Goal: Check status: Check status

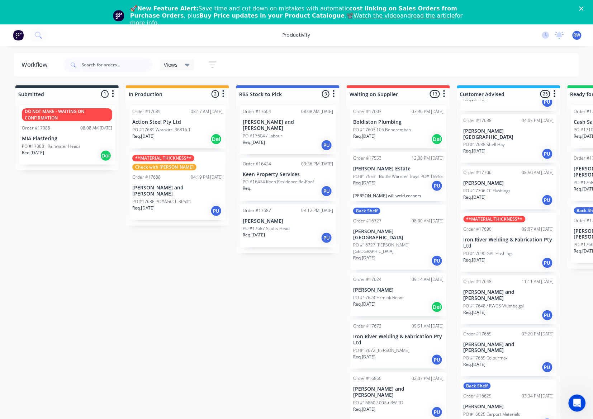
scroll to position [574, 0]
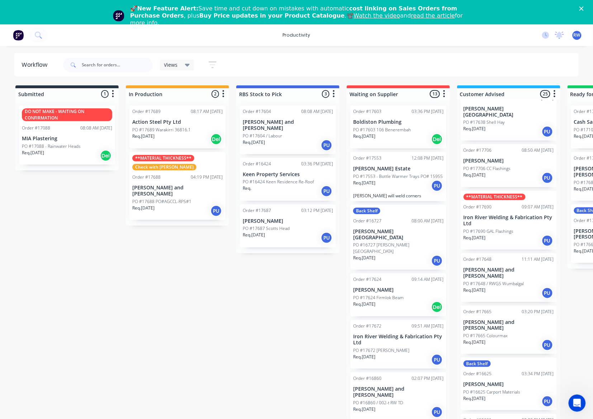
click at [521, 287] on div "Req. 24/09/25 PU" at bounding box center [509, 293] width 90 height 12
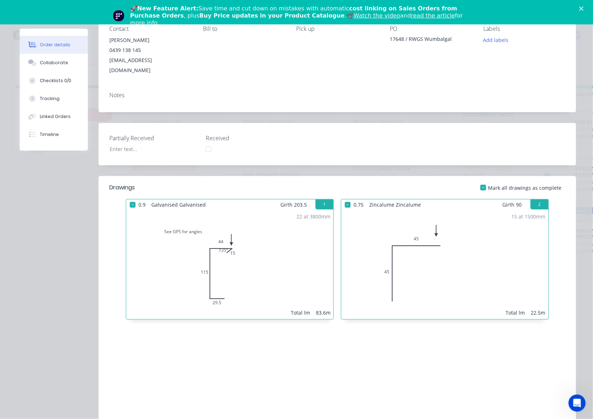
scroll to position [0, 0]
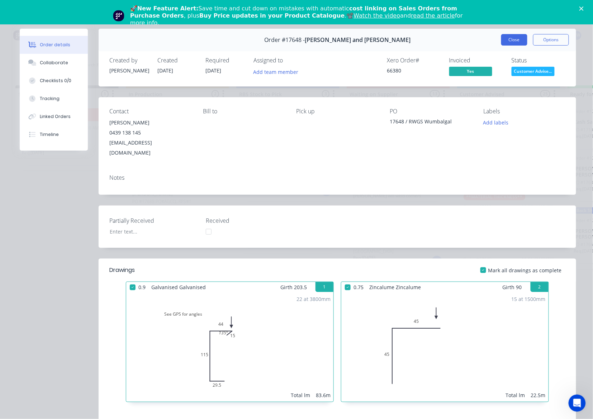
click at [511, 37] on button "Close" at bounding box center [514, 39] width 26 height 11
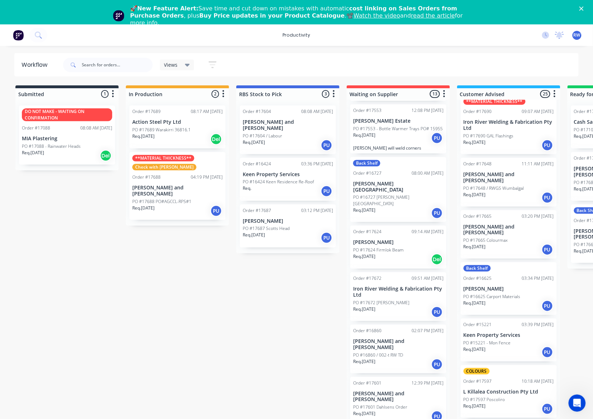
scroll to position [95, 0]
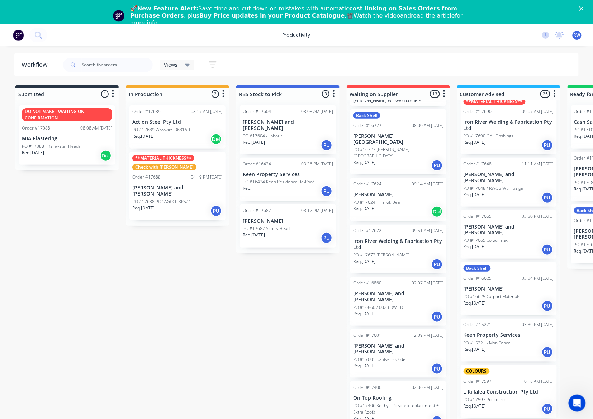
click at [396, 311] on div "Req. 30/09/25 PU" at bounding box center [398, 317] width 90 height 12
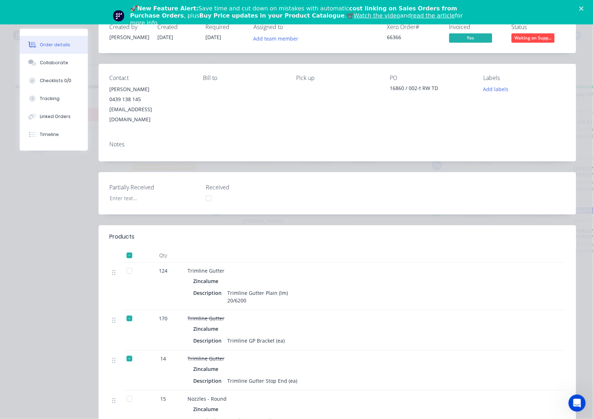
scroll to position [0, 0]
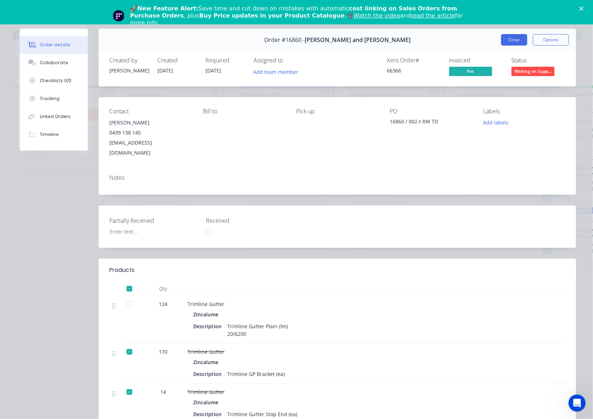
click at [504, 43] on button "Close" at bounding box center [514, 39] width 26 height 11
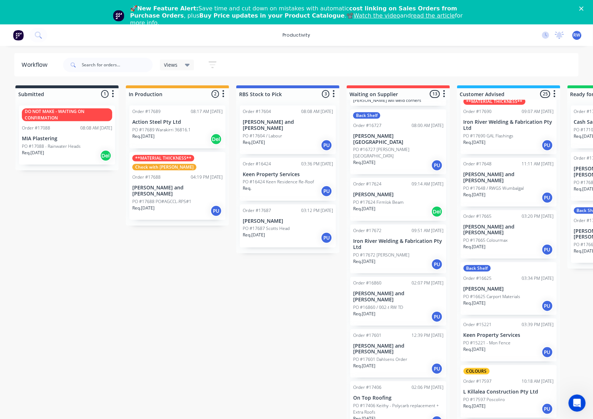
scroll to position [143, 0]
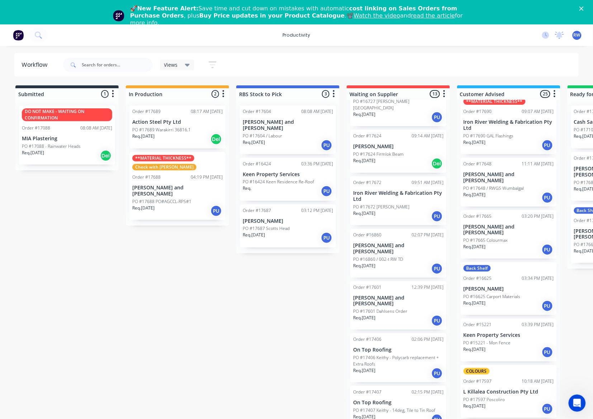
click at [165, 190] on p "[PERSON_NAME] and [PERSON_NAME]" at bounding box center [177, 191] width 90 height 12
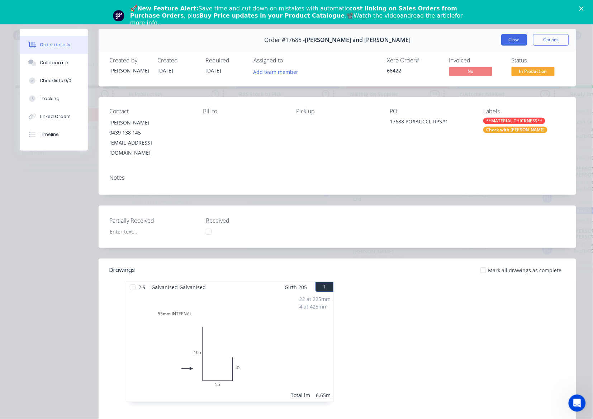
click at [508, 39] on button "Close" at bounding box center [514, 39] width 26 height 11
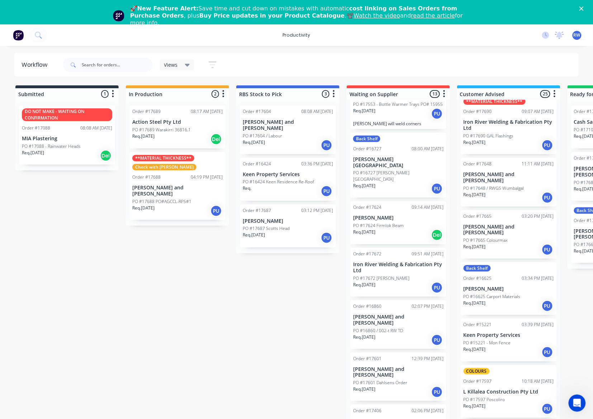
scroll to position [95, 0]
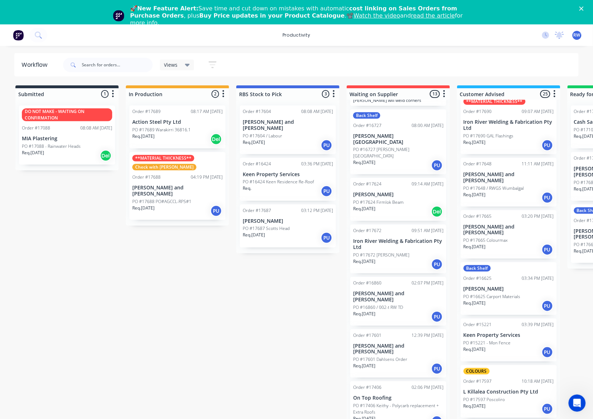
click at [394, 311] on div "Req. 30/09/25 PU" at bounding box center [398, 317] width 90 height 12
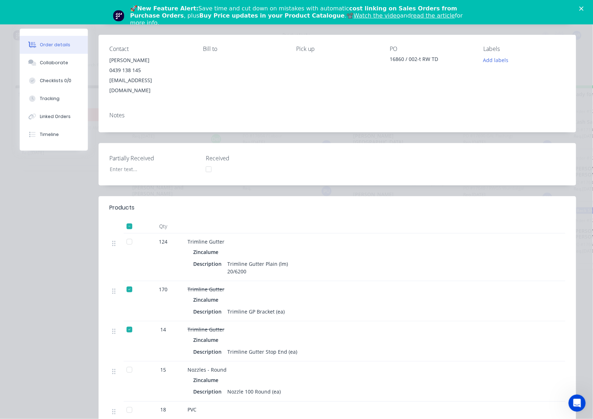
scroll to position [0, 0]
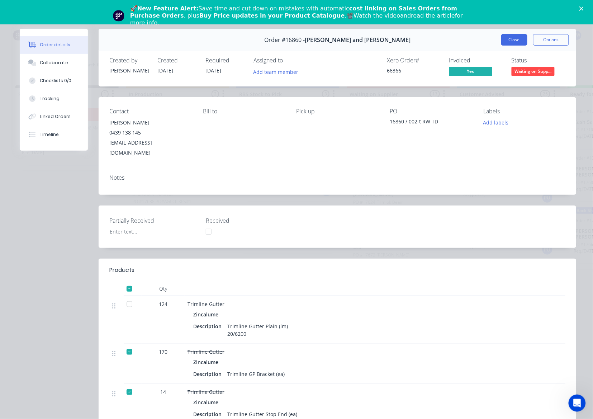
click at [505, 42] on button "Close" at bounding box center [514, 39] width 26 height 11
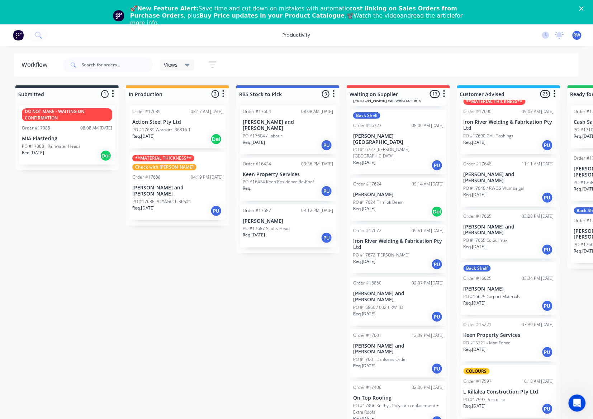
click at [407, 343] on p "[PERSON_NAME] and [PERSON_NAME]" at bounding box center [398, 349] width 90 height 12
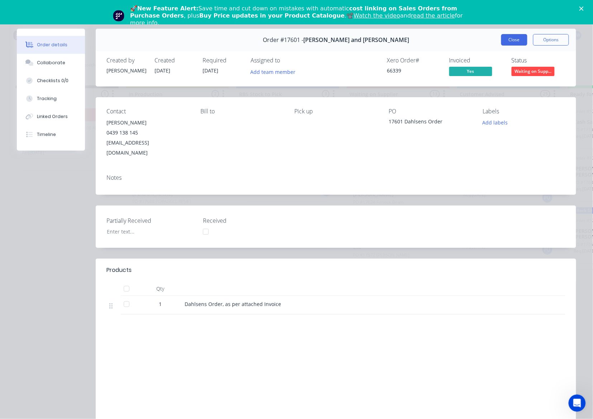
click at [509, 38] on button "Close" at bounding box center [514, 39] width 26 height 11
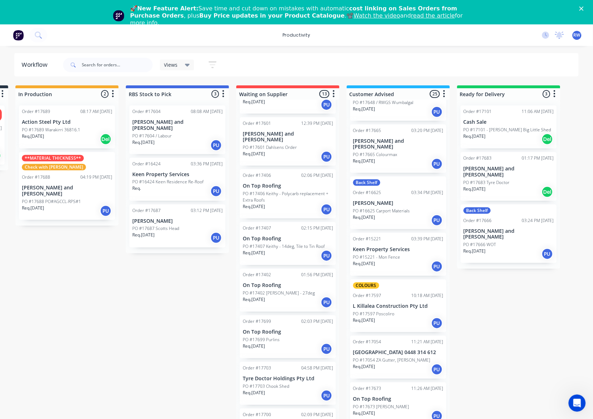
scroll to position [0, 118]
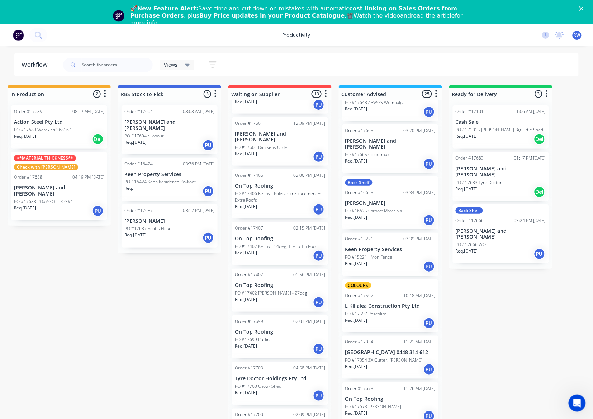
click at [483, 186] on div "Req. 30/09/25 Del" at bounding box center [501, 192] width 90 height 12
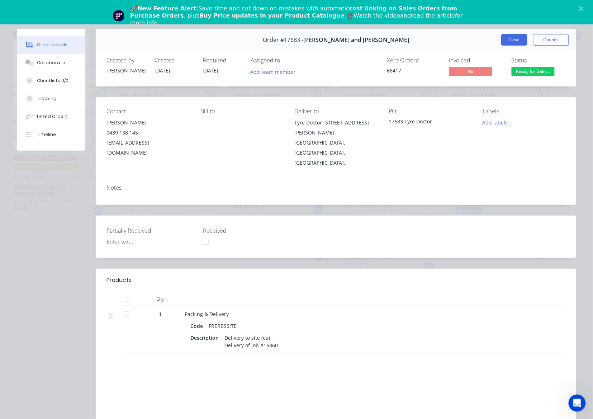
click at [512, 40] on button "Close" at bounding box center [514, 39] width 26 height 11
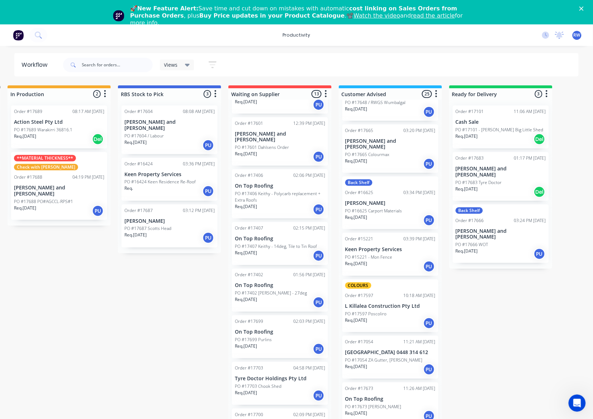
click at [493, 248] on div "Req. 25/09/25 PU" at bounding box center [501, 254] width 90 height 12
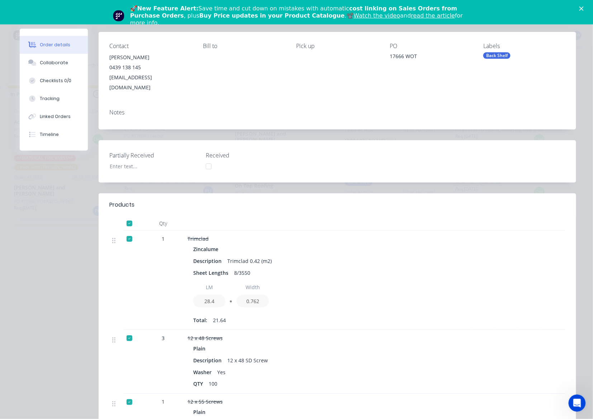
scroll to position [0, 0]
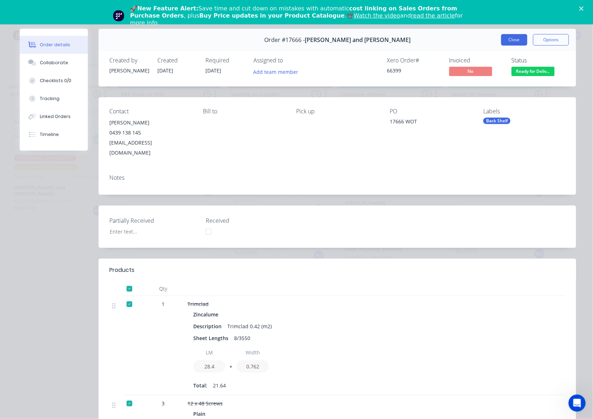
click at [511, 36] on button "Close" at bounding box center [514, 39] width 26 height 11
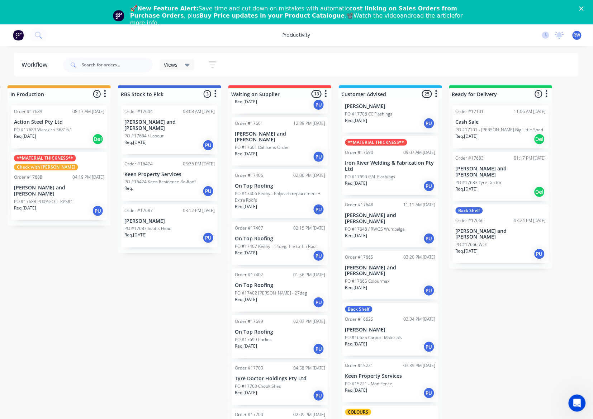
scroll to position [611, 0]
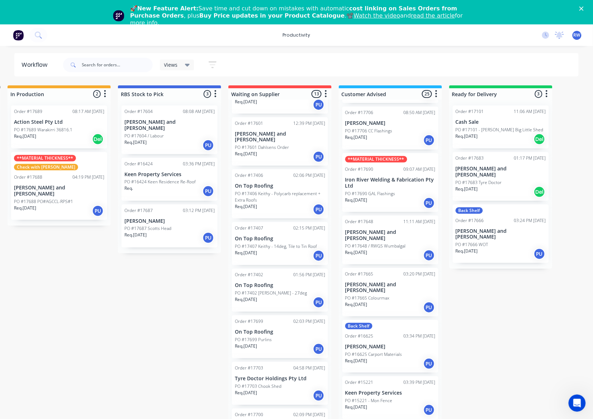
click at [377, 295] on p "PO #17665 Colourmax" at bounding box center [367, 298] width 44 height 6
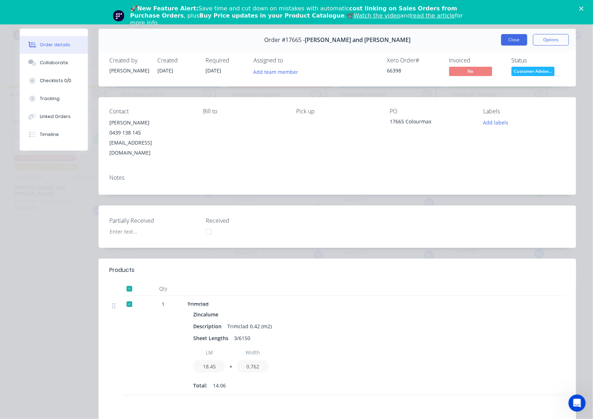
click at [511, 39] on button "Close" at bounding box center [514, 39] width 26 height 11
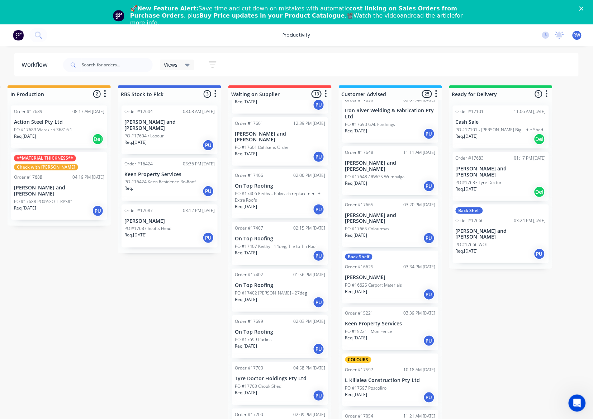
scroll to position [659, 0]
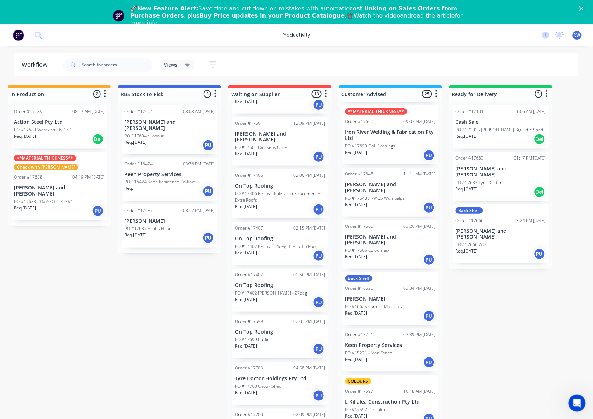
click at [395, 254] on div "Req. 25/09/25 PU" at bounding box center [390, 260] width 90 height 12
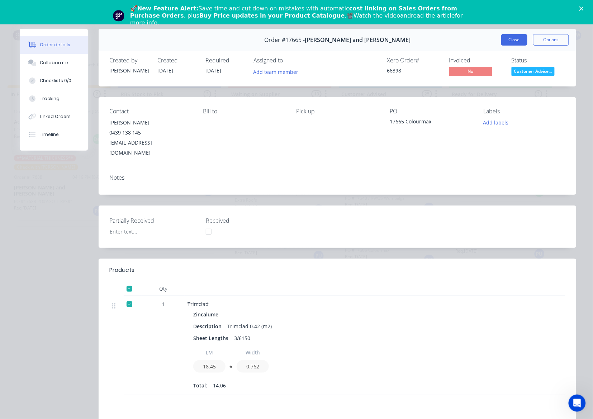
click at [505, 41] on button "Close" at bounding box center [514, 39] width 26 height 11
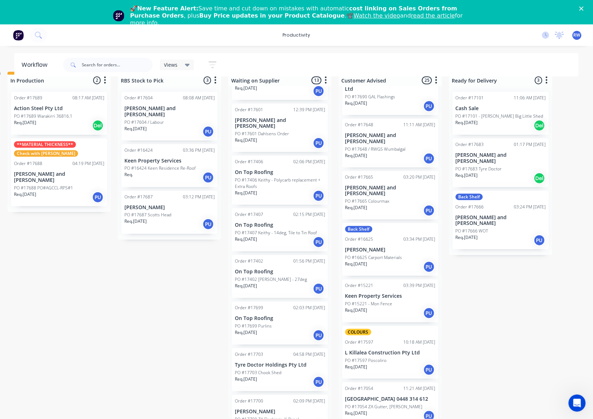
scroll to position [564, 0]
